Goal: Complete application form: Complete application form

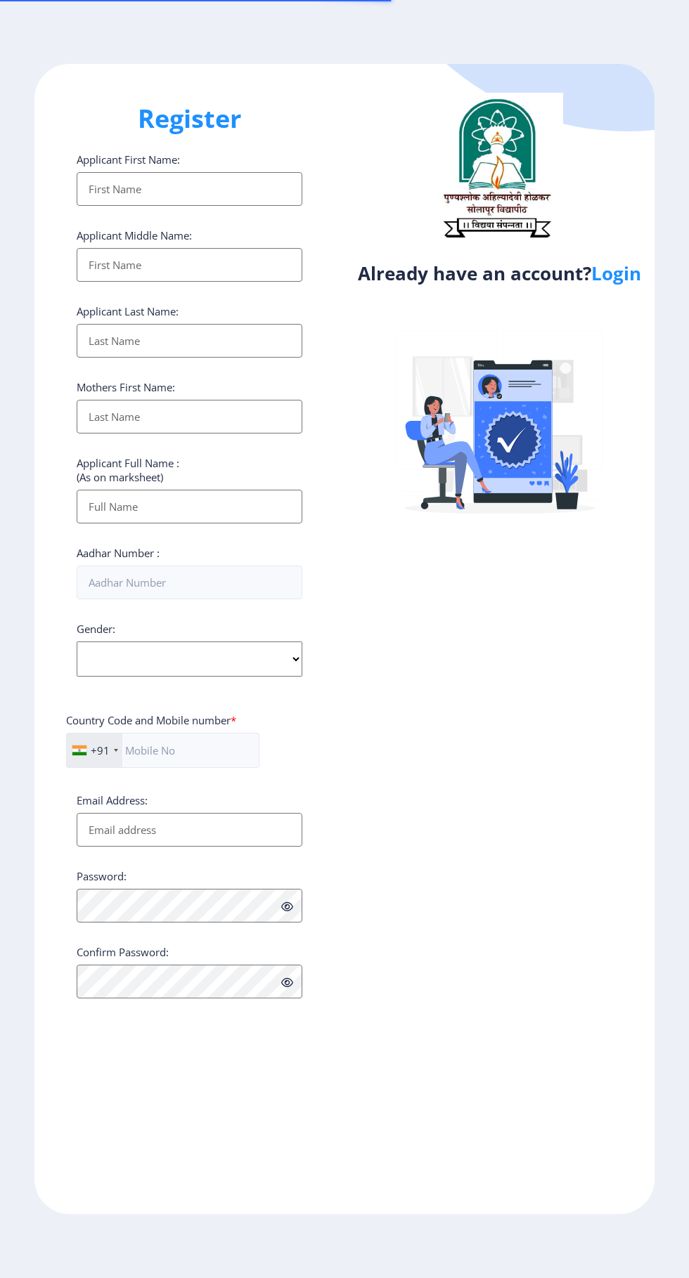
select select
click at [616, 285] on link "Login" at bounding box center [616, 273] width 50 height 25
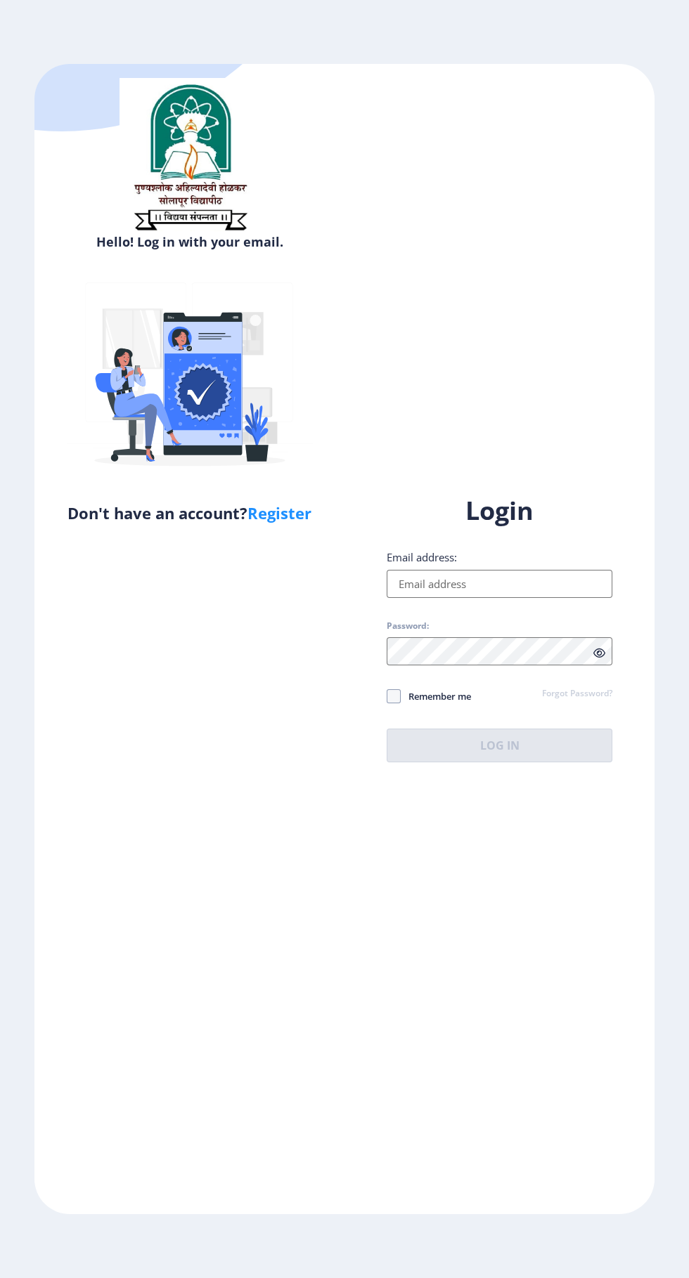
click at [527, 598] on input "Email address:" at bounding box center [500, 584] width 226 height 28
type input "m.r.kulkarni12@gmail.com"
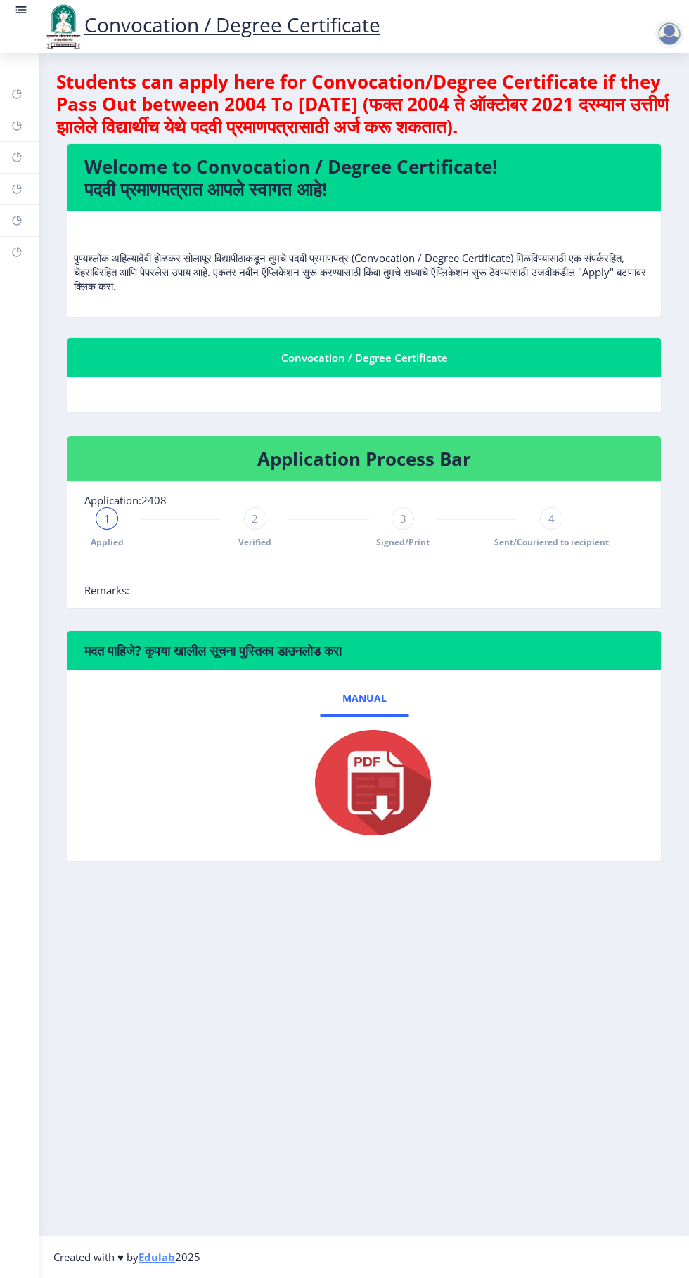
click at [261, 542] on span "Verified" at bounding box center [254, 542] width 33 height 12
click at [413, 538] on span "Signed/Print" at bounding box center [402, 542] width 53 height 12
click at [19, 155] on rect at bounding box center [16, 157] width 11 height 11
select select
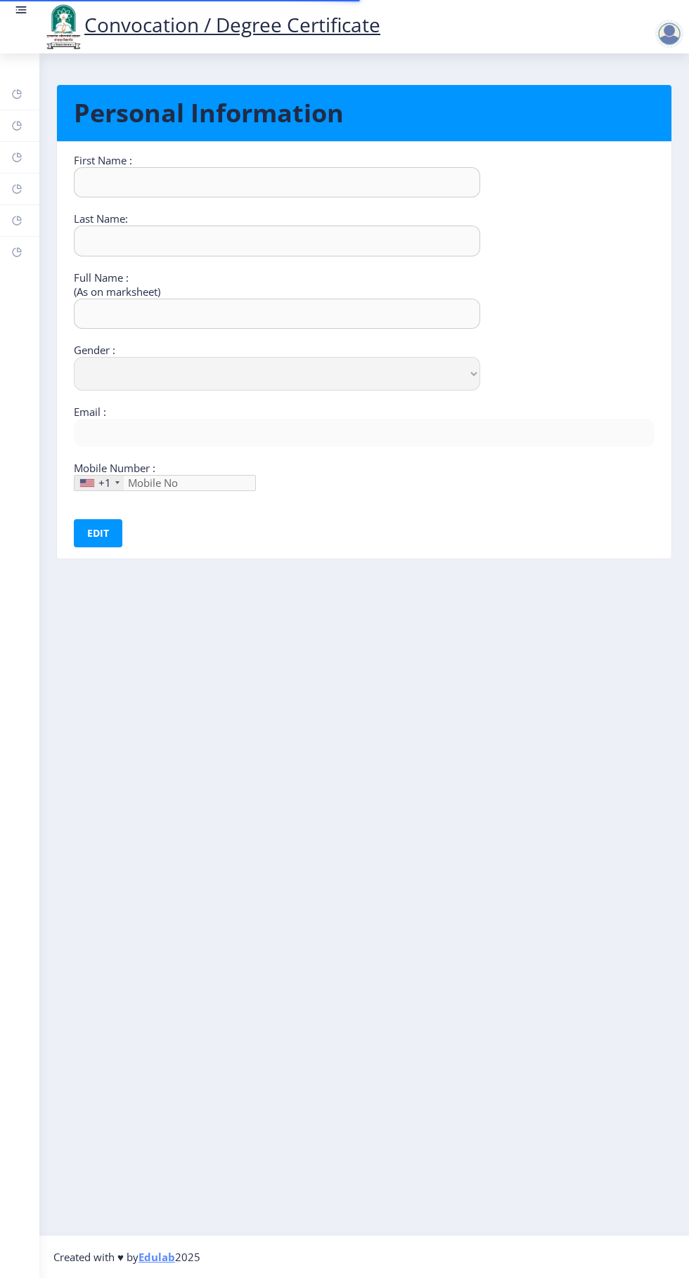
type input "MANGESH"
type input "KULKARNI"
type input "MANGESH RAMKRUSHNA KULKARNI"
select select "Male"
type input "m.r.kulkarni12@gmail.com"
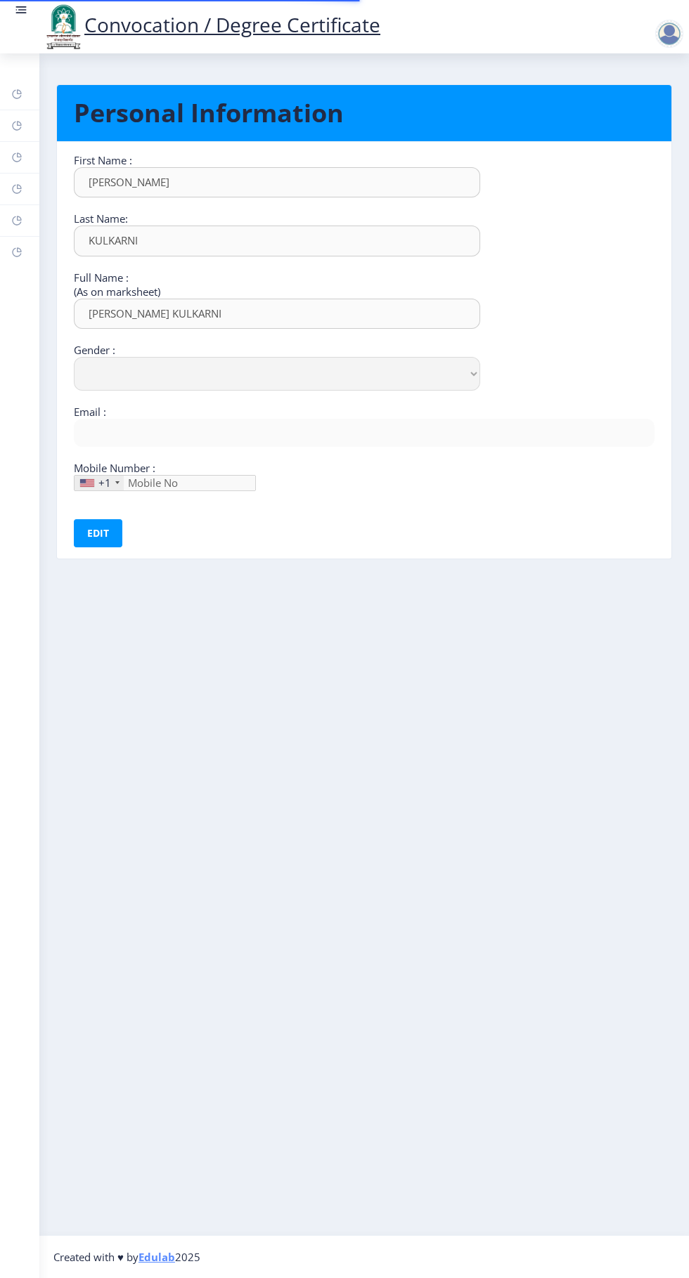
type input "9922032503"
click at [22, 27] on link at bounding box center [21, 27] width 14 height 48
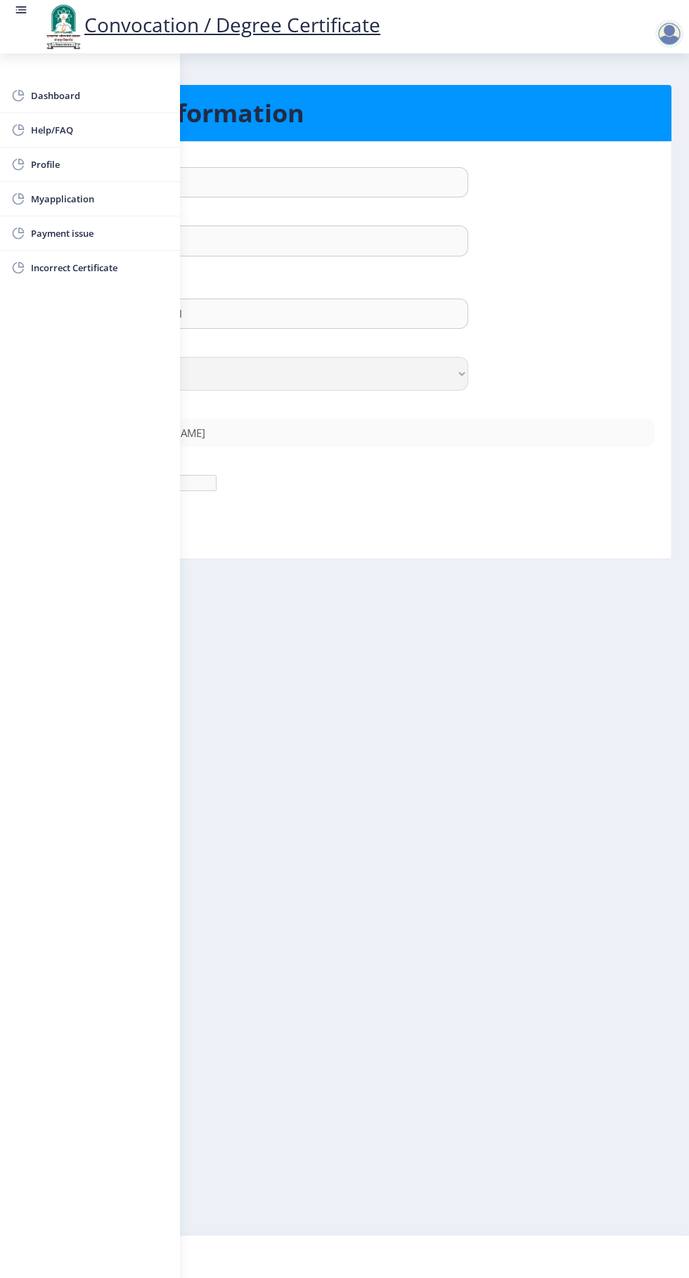
click at [62, 202] on span "Myapplication" at bounding box center [100, 198] width 138 height 17
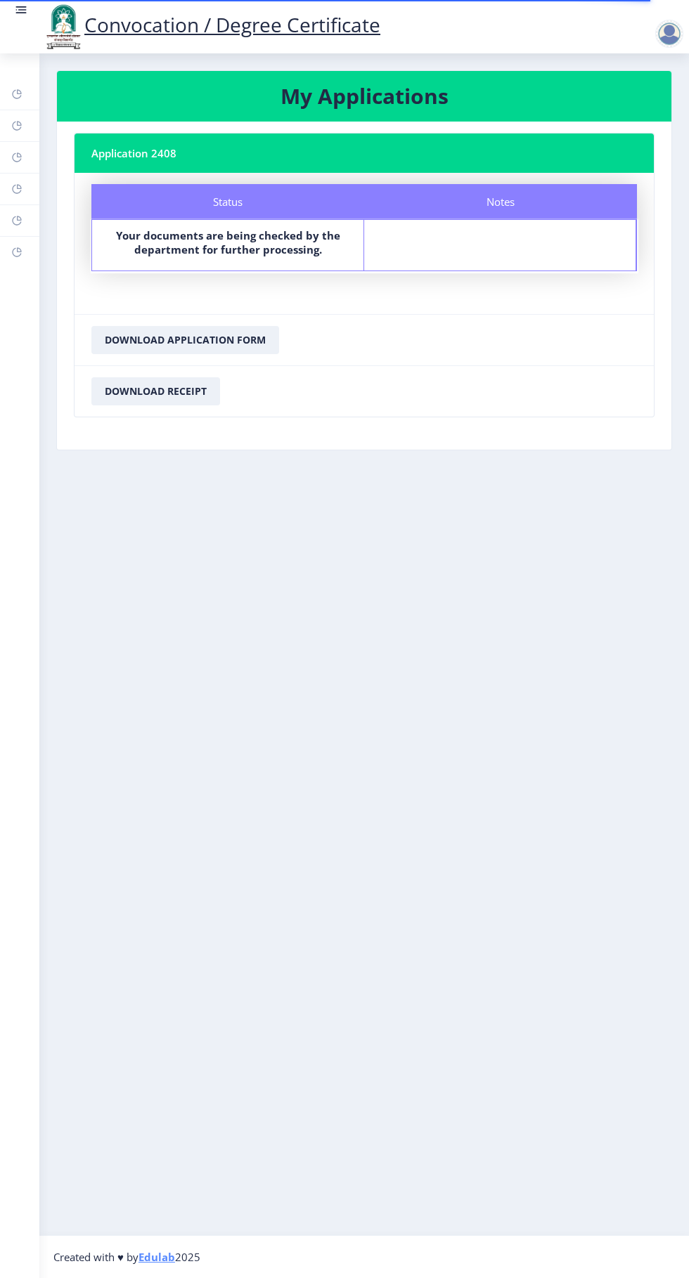
select select
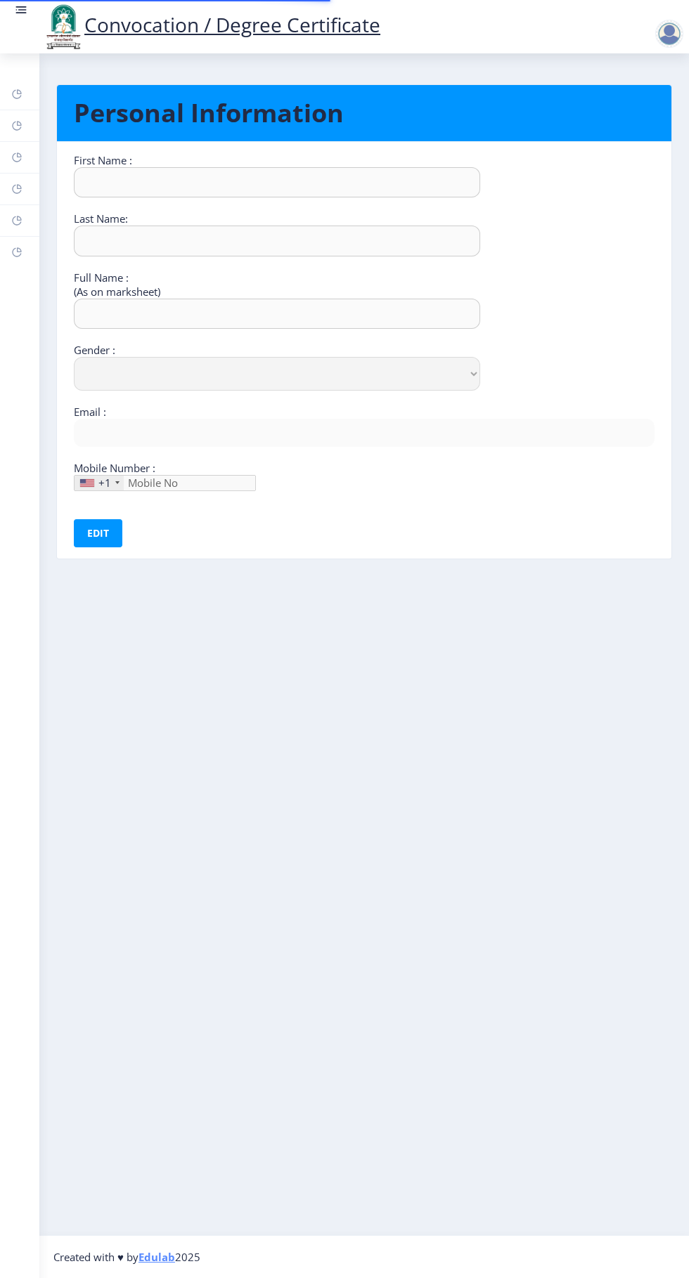
type input "[PERSON_NAME]"
type input "KULKARNI"
type input "[PERSON_NAME] KULKARNI"
select select "Male"
type input "m.r.kulkarni12@gmail.com"
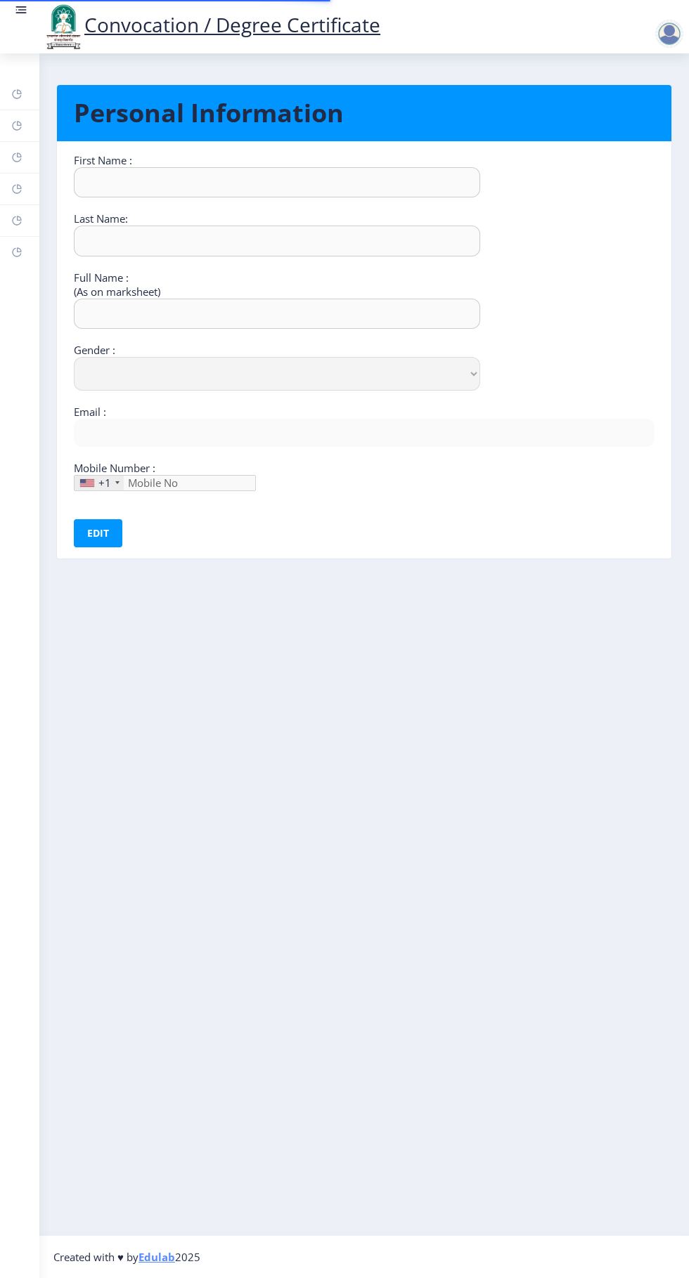
type input "9922032503"
click at [646, 29] on nb-action at bounding box center [672, 33] width 62 height 17
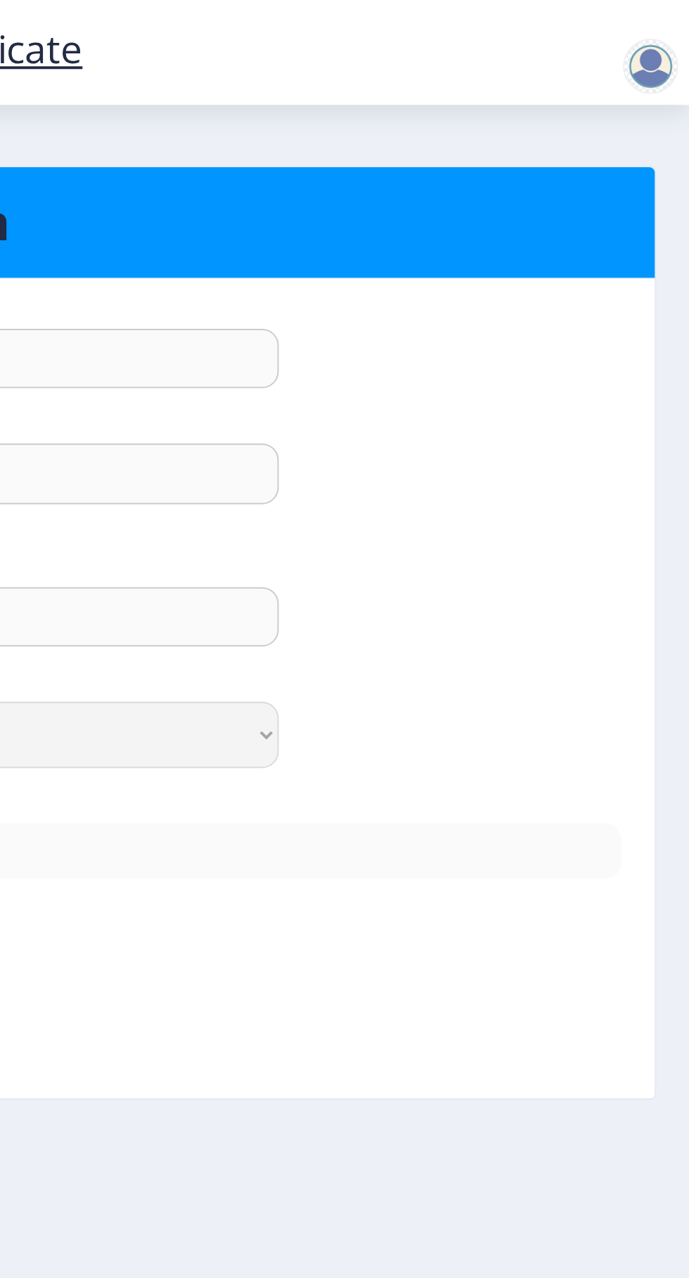
click at [663, 41] on div at bounding box center [669, 34] width 28 height 28
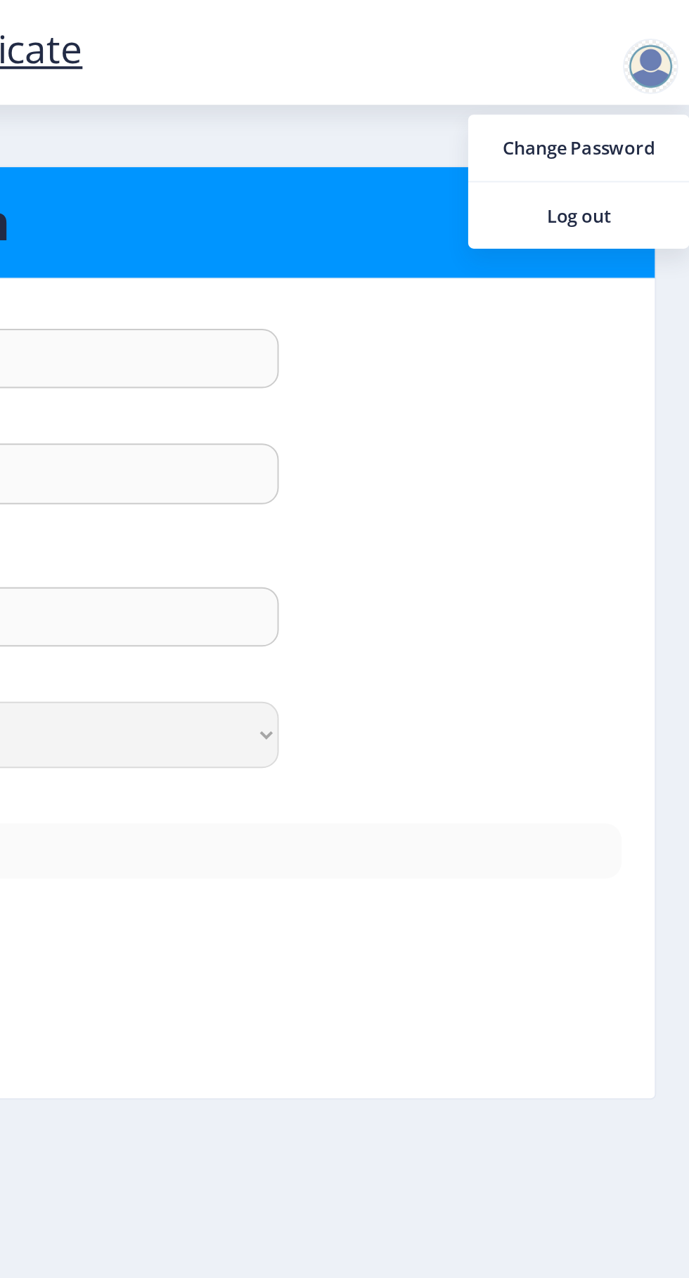
click at [647, 120] on link "Log out" at bounding box center [632, 110] width 112 height 34
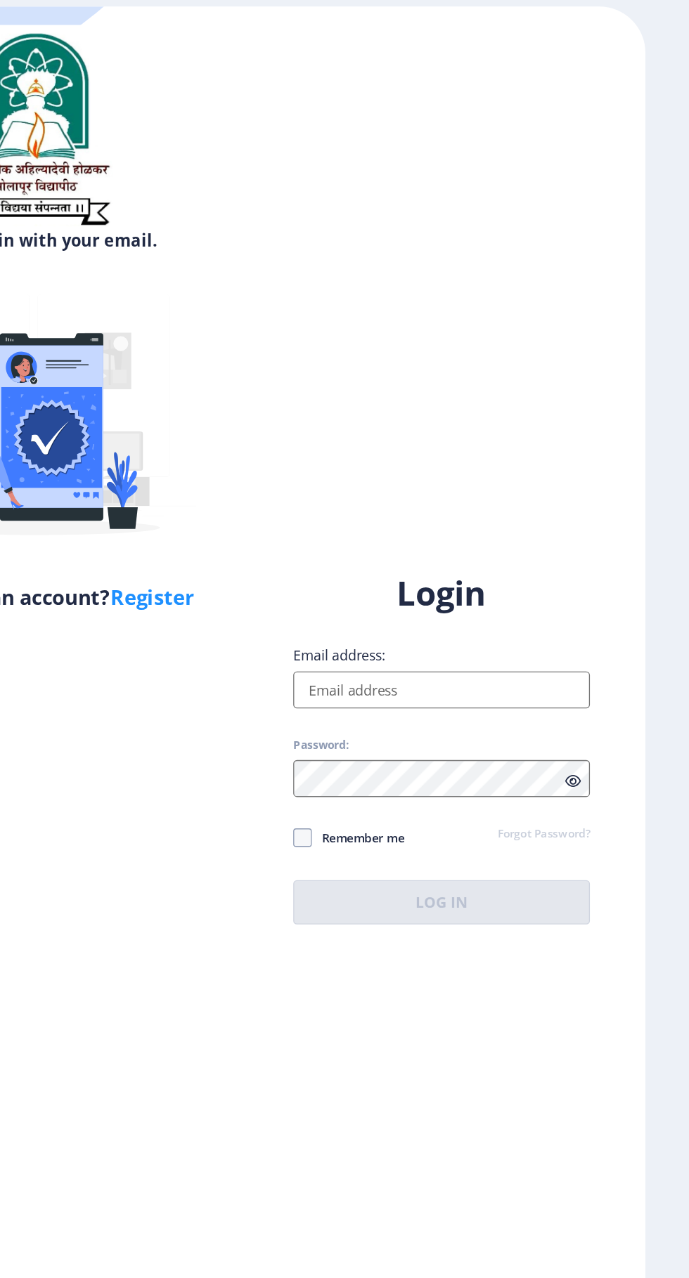
click at [537, 598] on input "Email address:" at bounding box center [500, 584] width 226 height 28
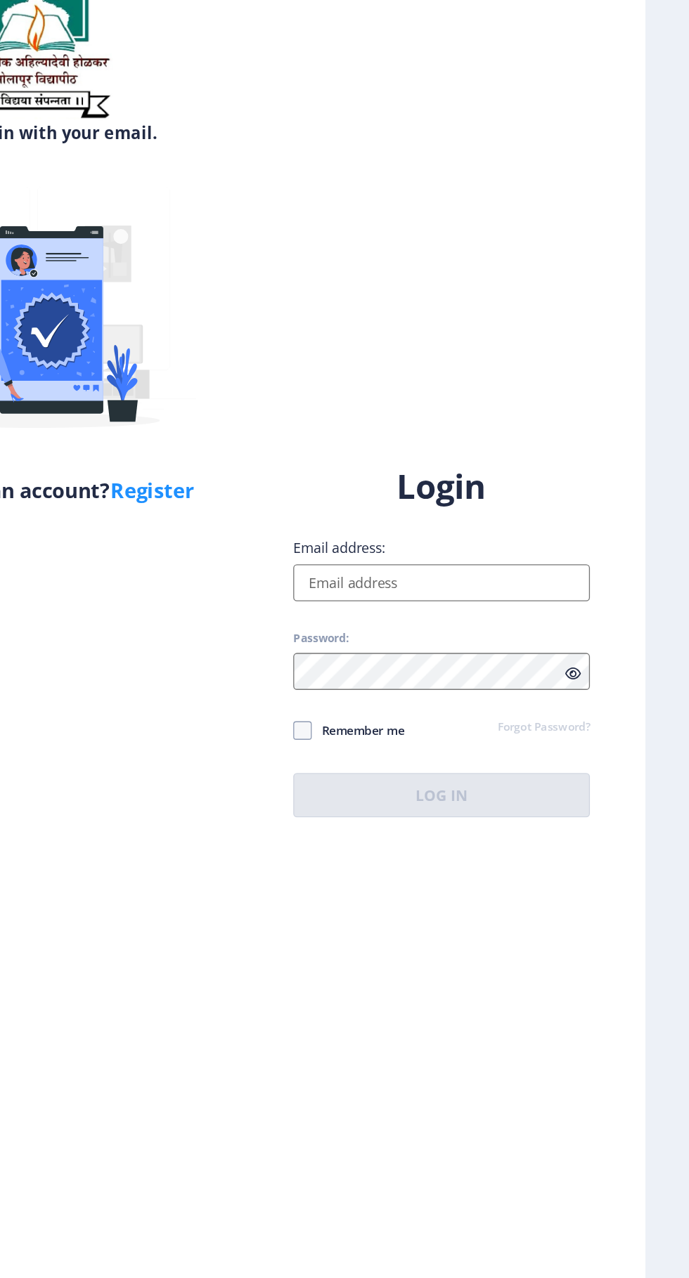
type input "mangeshkulkarni54@gmail.com"
click at [398, 703] on span at bounding box center [394, 696] width 14 height 14
click at [387, 696] on input "Remember me" at bounding box center [387, 696] width 1 height 1
checkbox input "true"
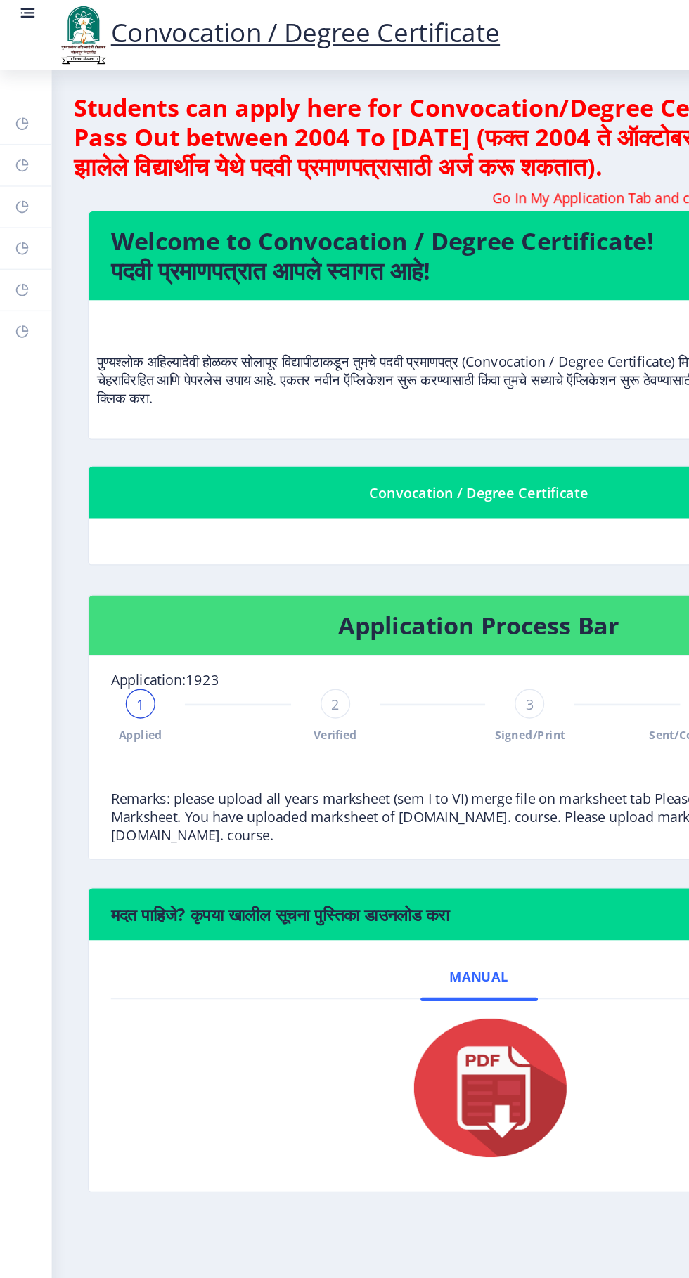
click at [48, 36] on img at bounding box center [63, 27] width 42 height 48
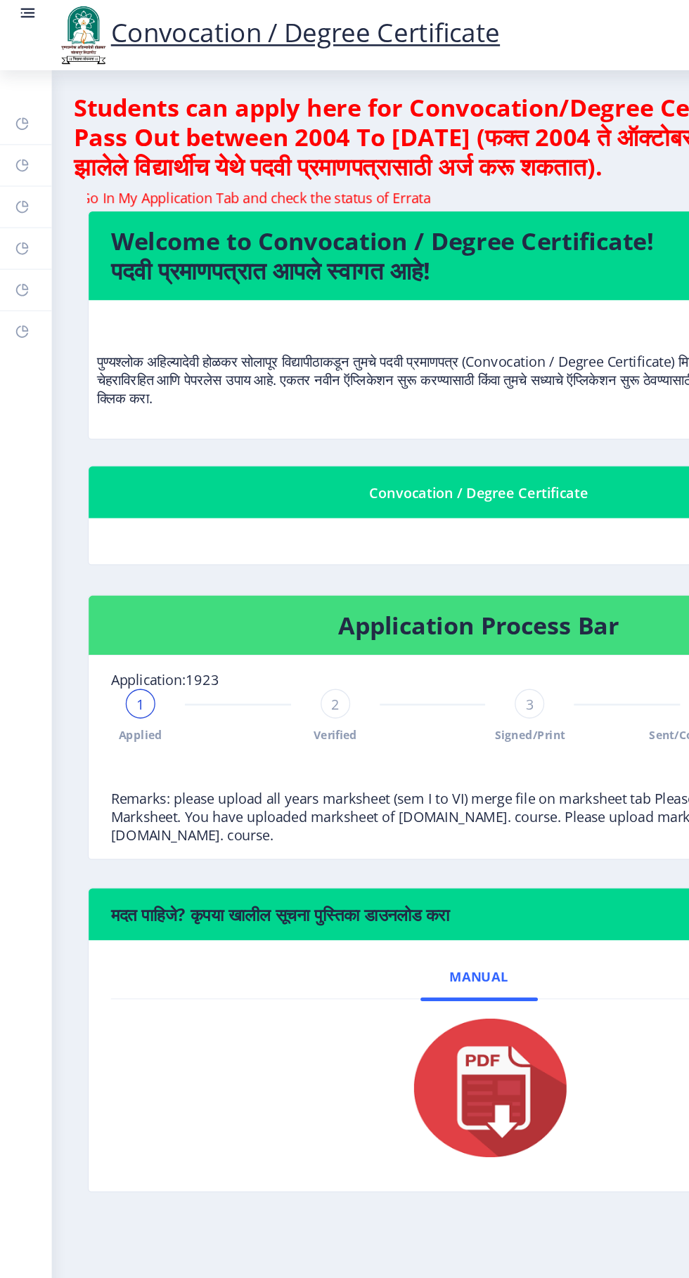
click at [27, 12] on rect at bounding box center [21, 10] width 14 height 14
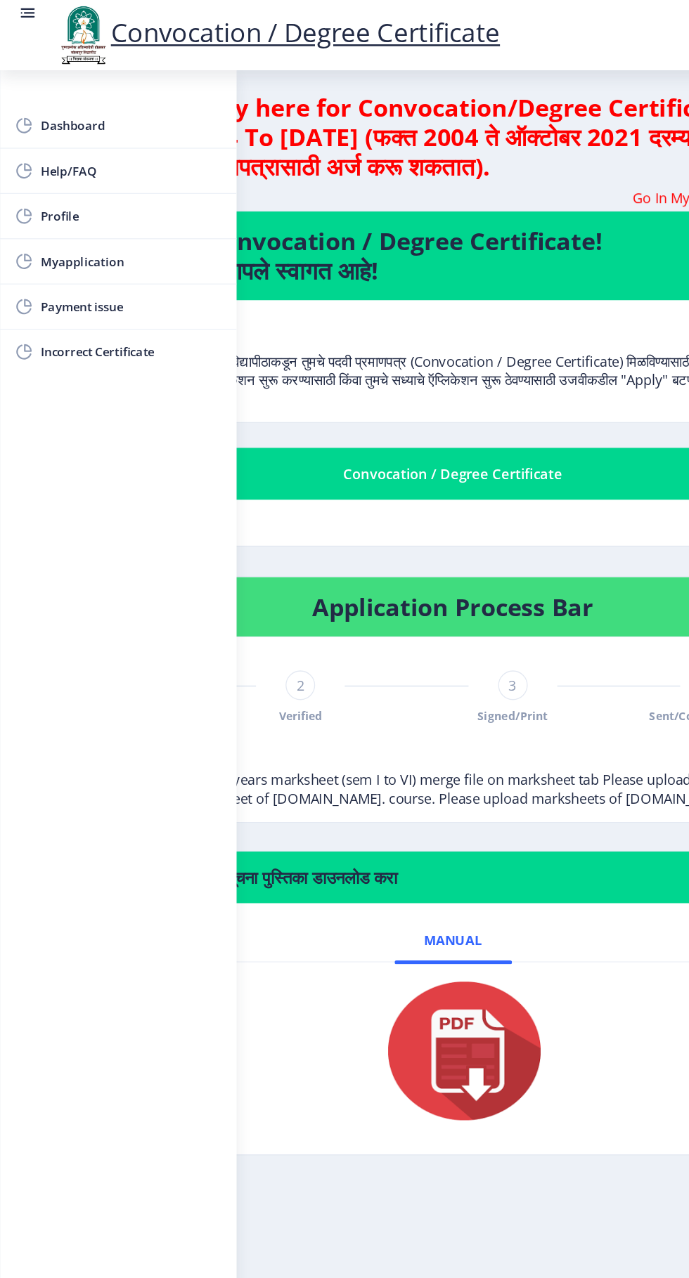
click at [114, 195] on span "Myapplication" at bounding box center [100, 198] width 138 height 17
